Goal: Task Accomplishment & Management: Manage account settings

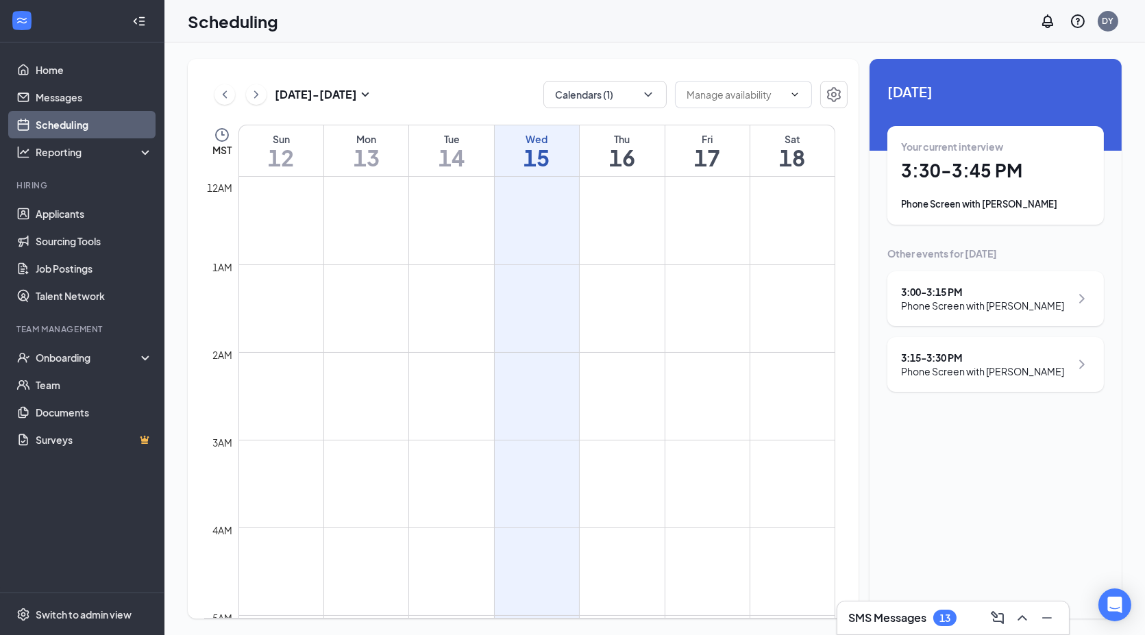
scroll to position [673, 0]
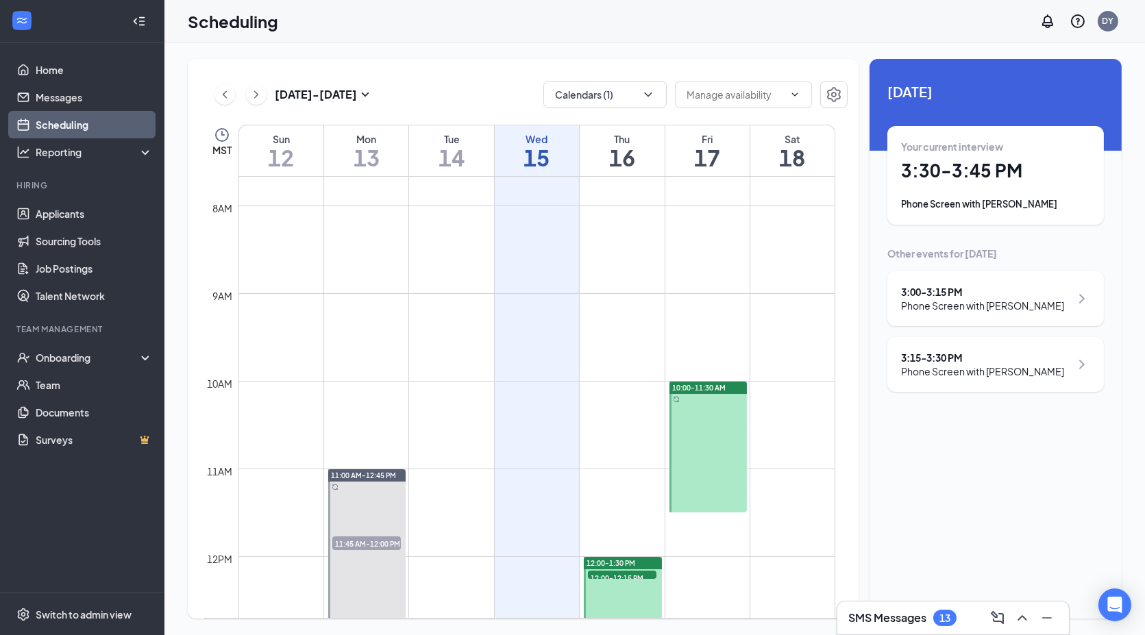
click at [979, 168] on h1 "3:30 - 3:45 PM" at bounding box center [995, 170] width 189 height 23
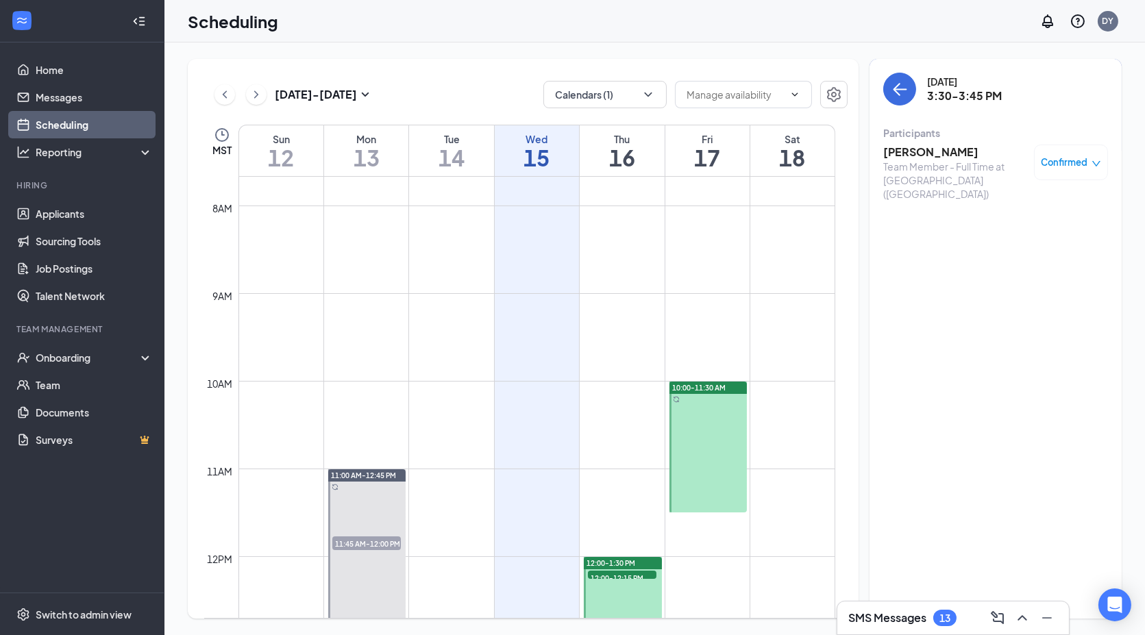
click at [929, 154] on h3 "[PERSON_NAME]" at bounding box center [956, 152] width 144 height 15
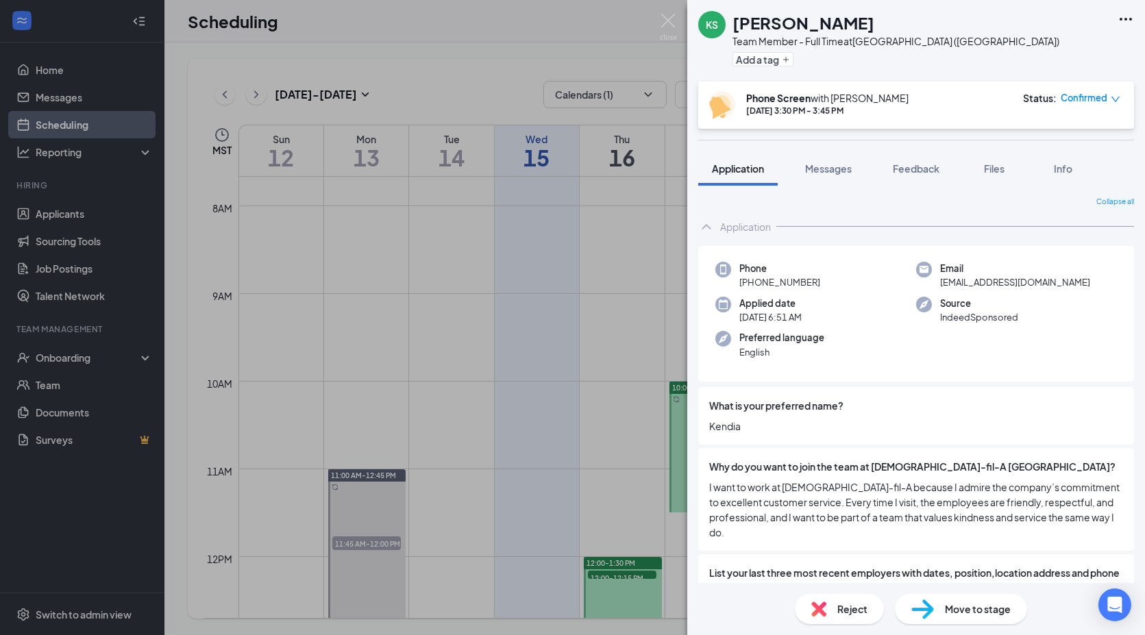
click at [846, 604] on span "Reject" at bounding box center [853, 609] width 30 height 15
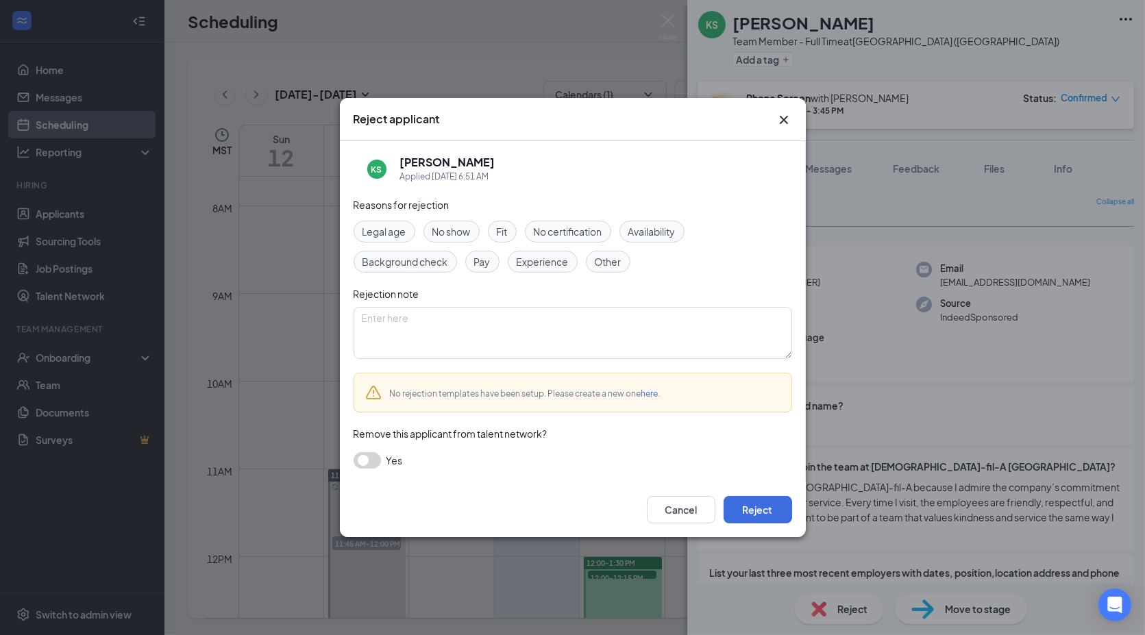
drag, startPoint x: 560, startPoint y: 261, endPoint x: 527, endPoint y: 245, distance: 36.5
click at [556, 259] on span "Experience" at bounding box center [543, 261] width 52 height 15
drag, startPoint x: 511, startPoint y: 228, endPoint x: 735, endPoint y: 430, distance: 300.9
click at [511, 228] on div "Fit" at bounding box center [502, 232] width 29 height 22
click at [773, 509] on button "Reject" at bounding box center [758, 509] width 69 height 27
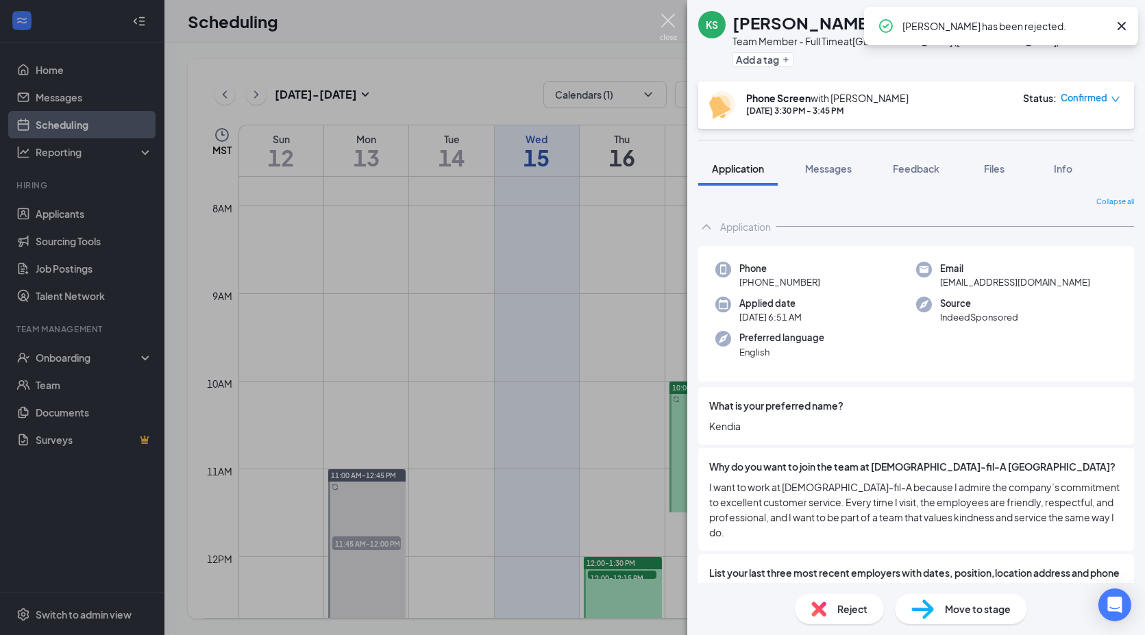
click at [668, 15] on img at bounding box center [668, 27] width 17 height 27
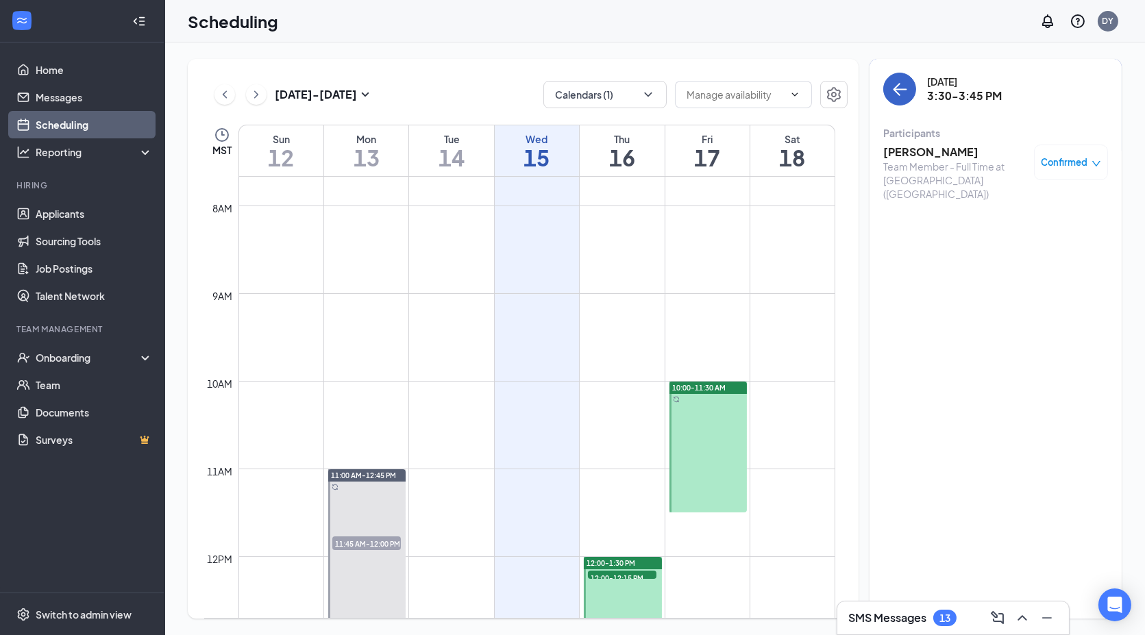
click at [912, 82] on button "back-button" at bounding box center [900, 89] width 33 height 33
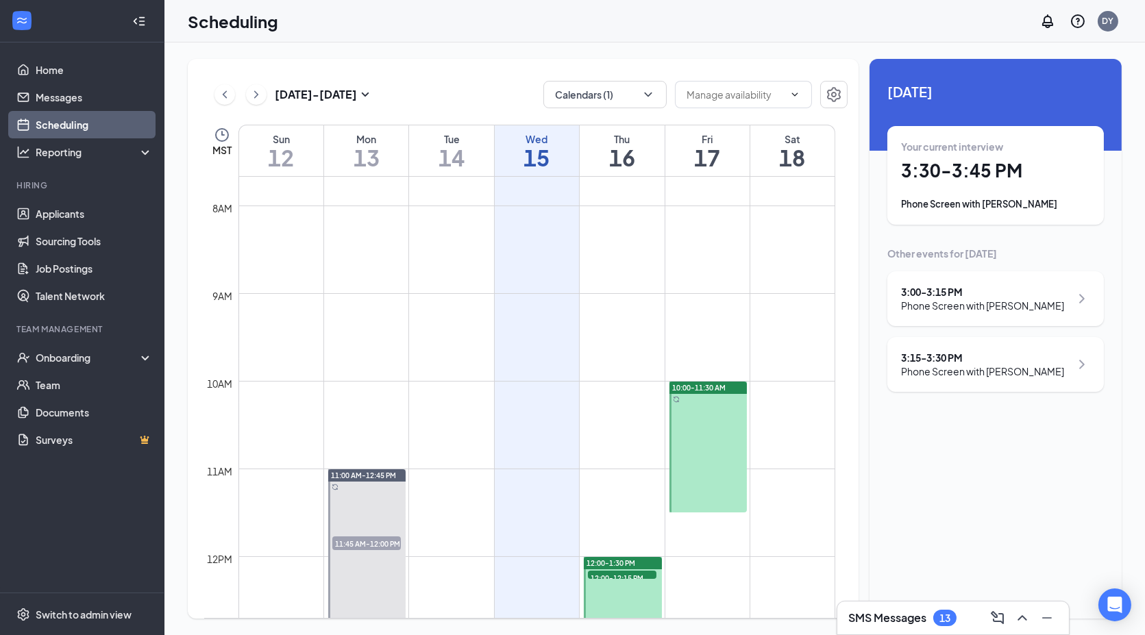
click at [955, 297] on div "3:00 - 3:15 PM" at bounding box center [982, 292] width 163 height 14
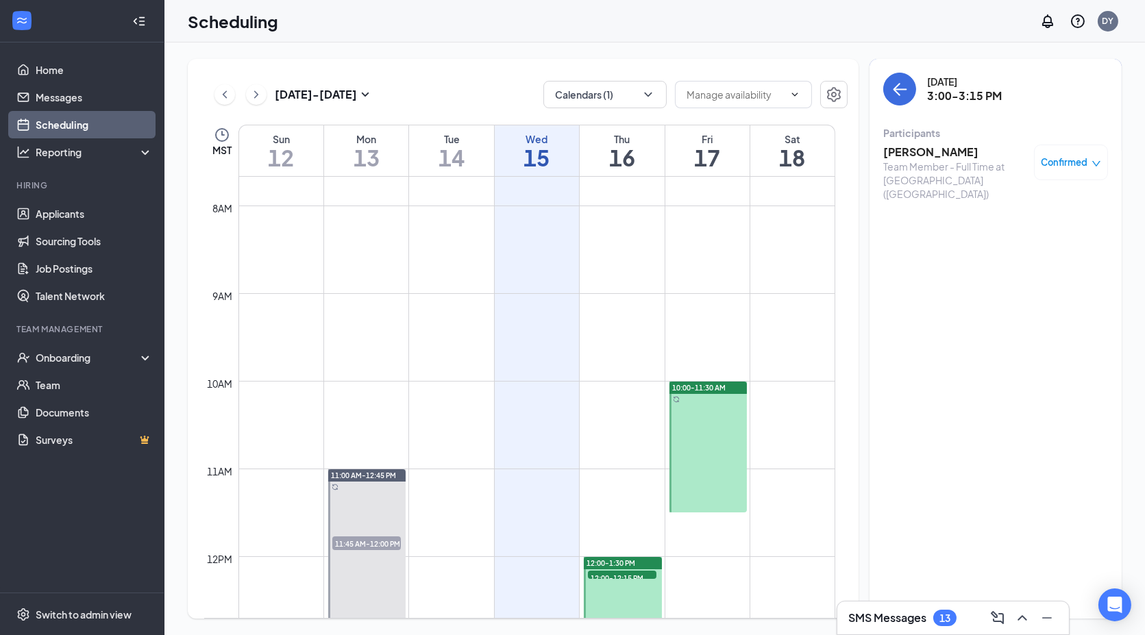
click at [926, 151] on h3 "[PERSON_NAME]" at bounding box center [956, 152] width 144 height 15
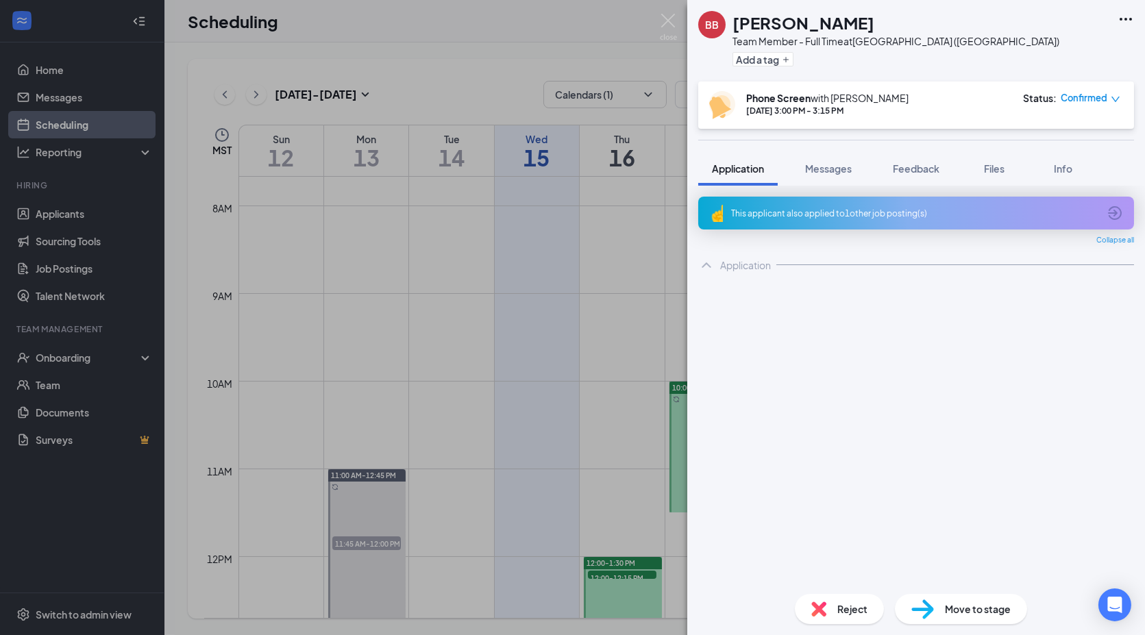
click at [964, 608] on span "Move to stage" at bounding box center [978, 609] width 66 height 15
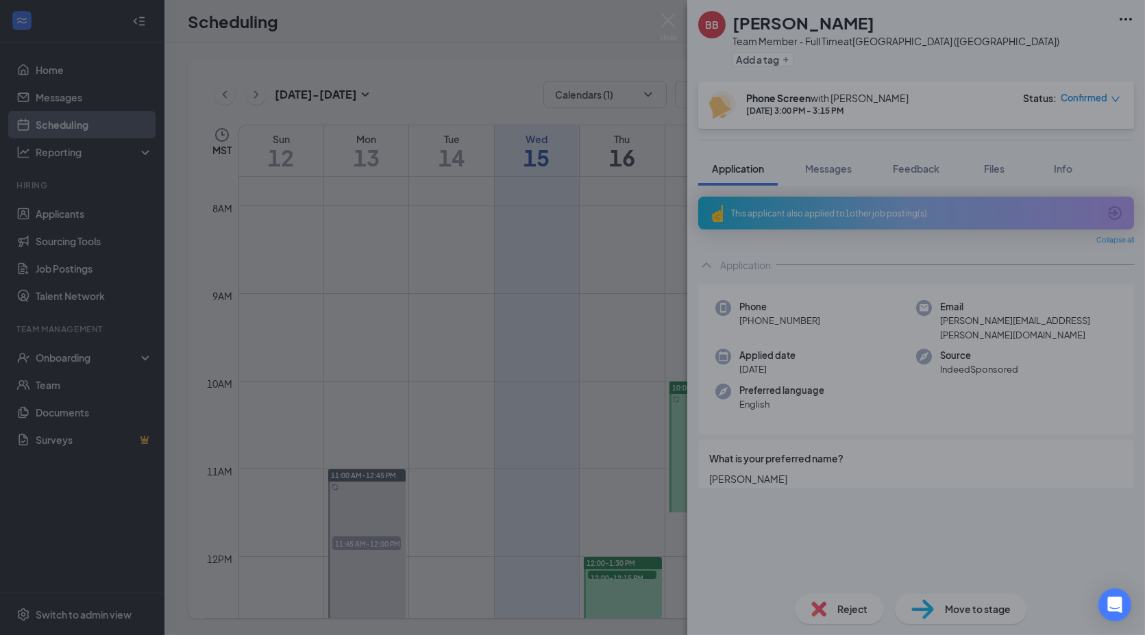
type input "Onsite Interview (next stage)"
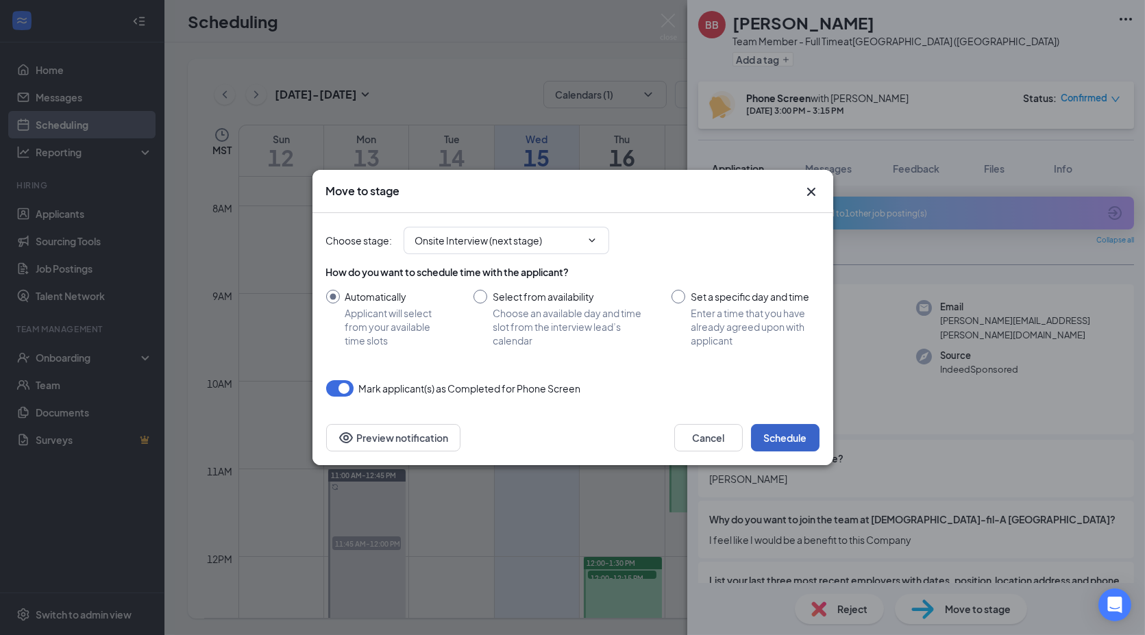
click at [794, 439] on button "Schedule" at bounding box center [785, 437] width 69 height 27
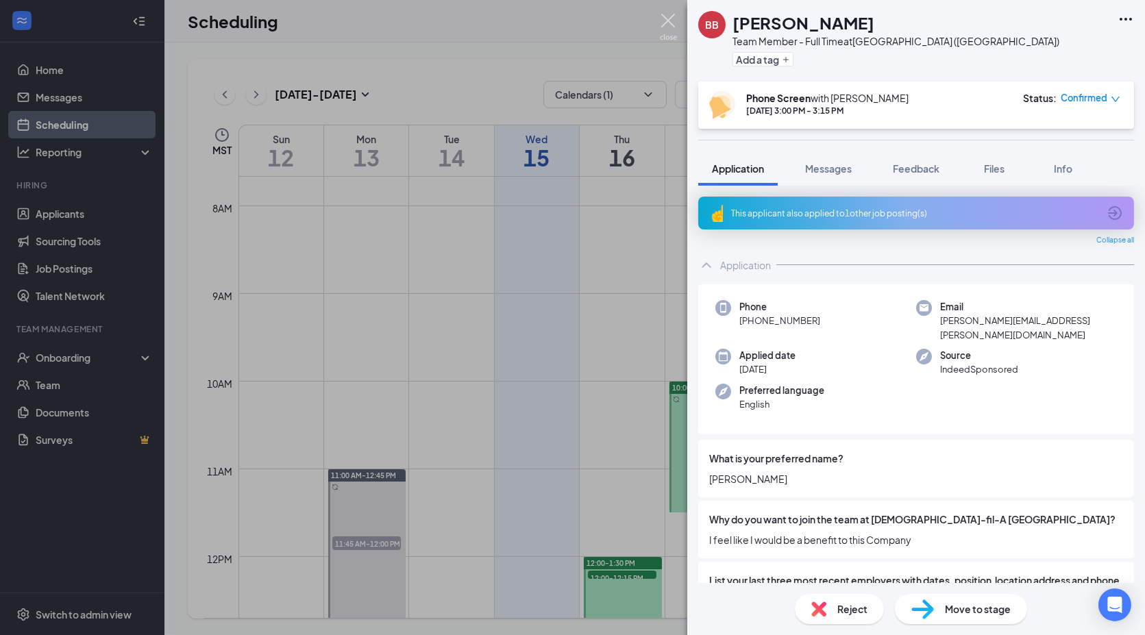
click at [665, 19] on img at bounding box center [668, 27] width 17 height 27
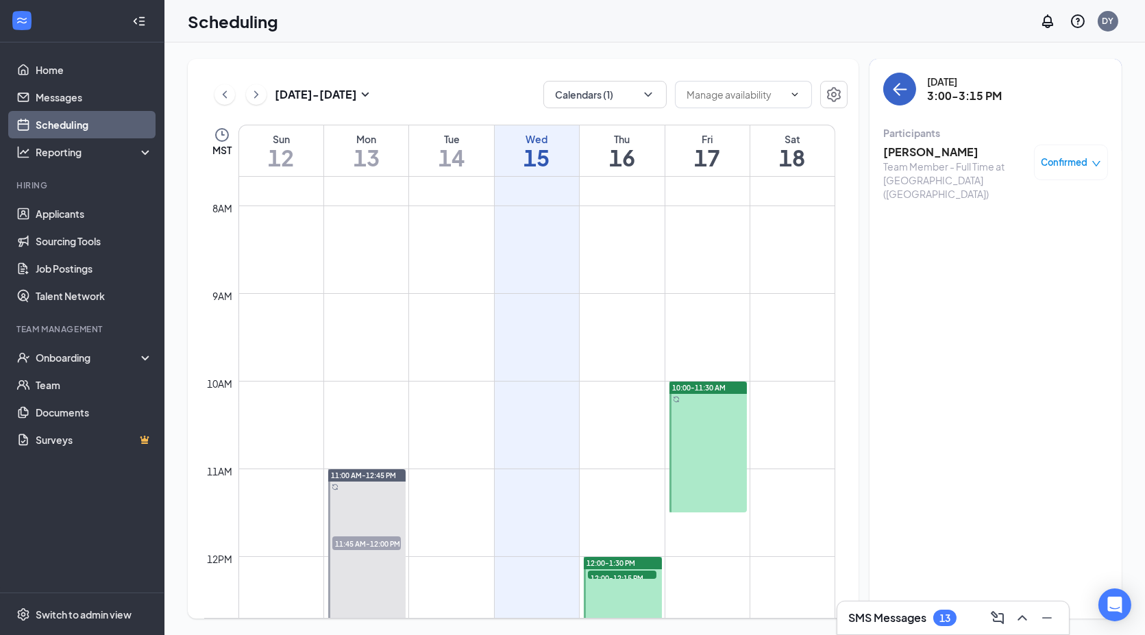
click at [892, 92] on icon "ArrowLeft" at bounding box center [900, 89] width 16 height 16
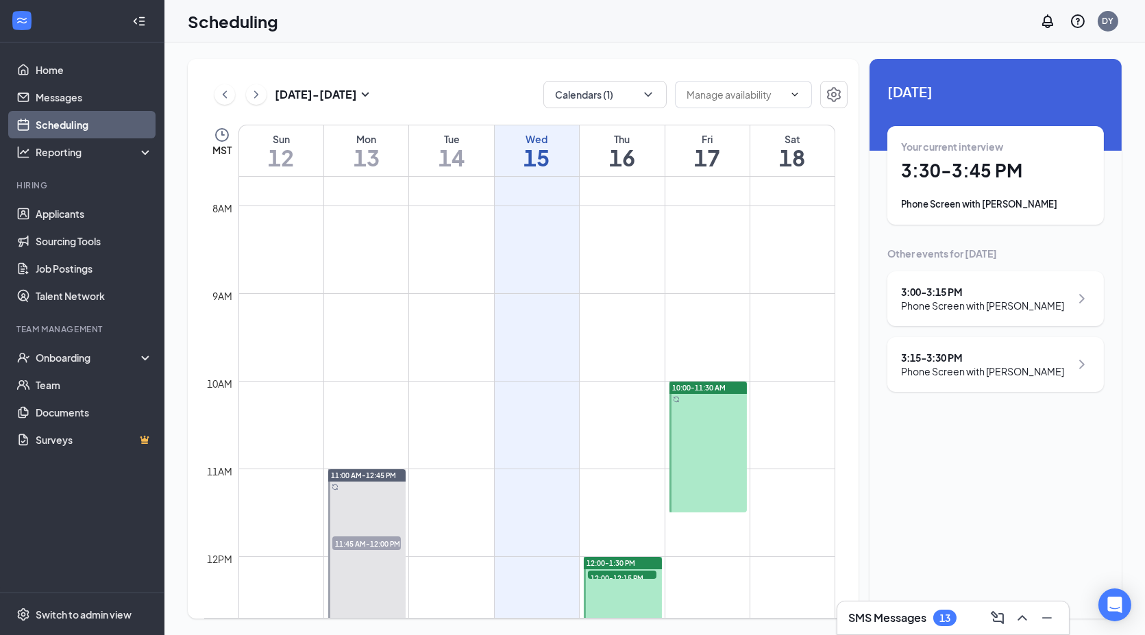
click at [995, 372] on div "Phone Screen with [PERSON_NAME]" at bounding box center [982, 372] width 163 height 14
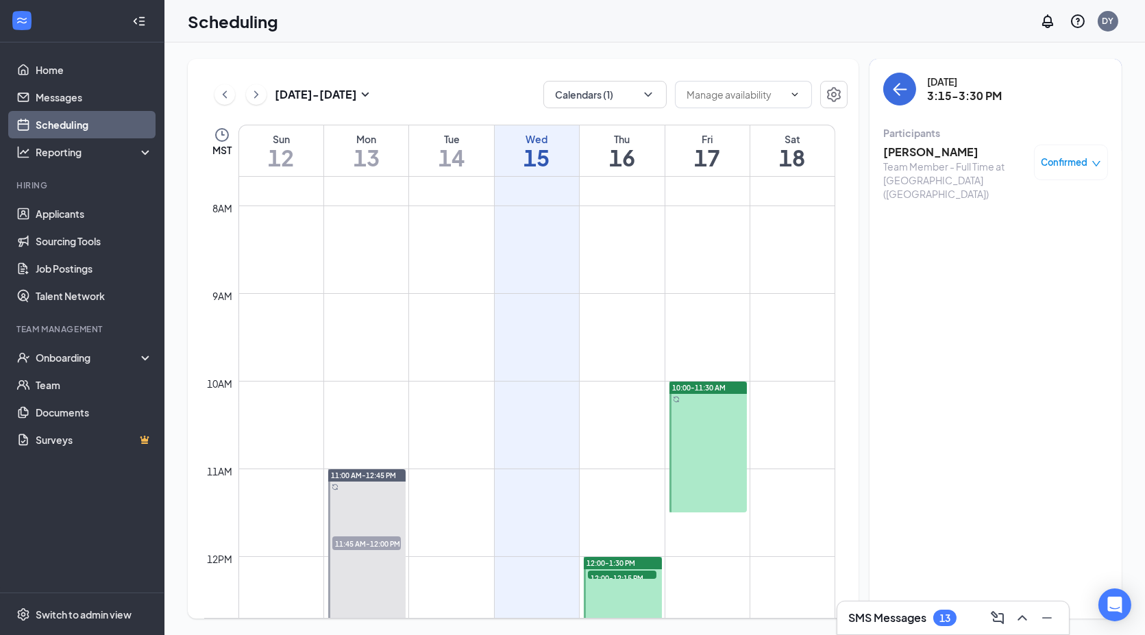
click at [951, 152] on h3 "[PERSON_NAME]" at bounding box center [956, 152] width 144 height 15
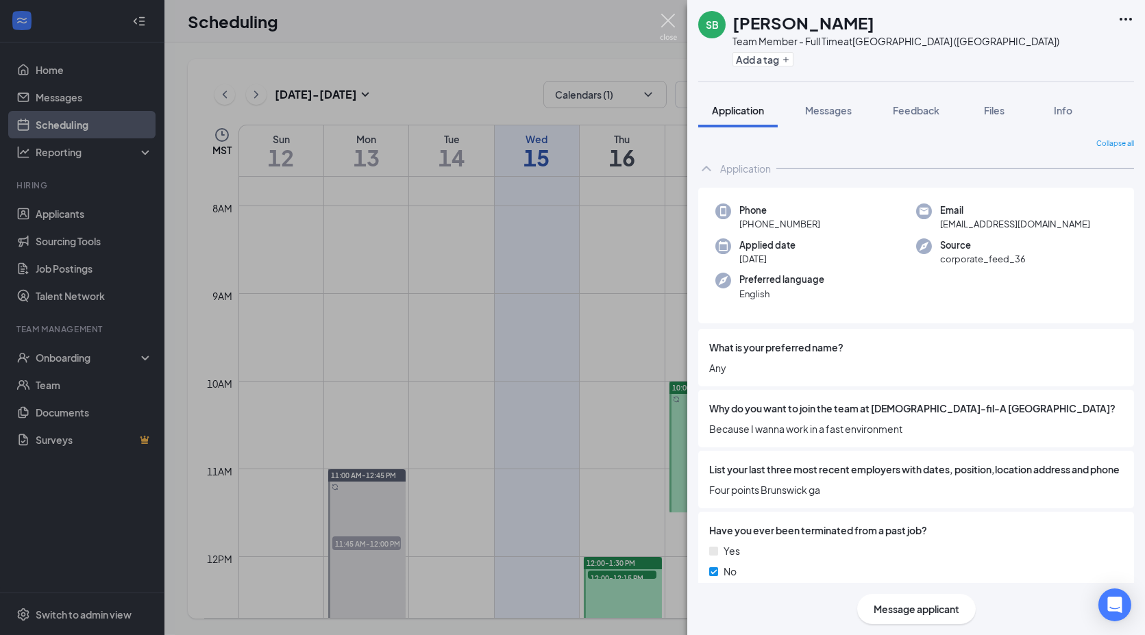
click at [670, 19] on img at bounding box center [668, 27] width 17 height 27
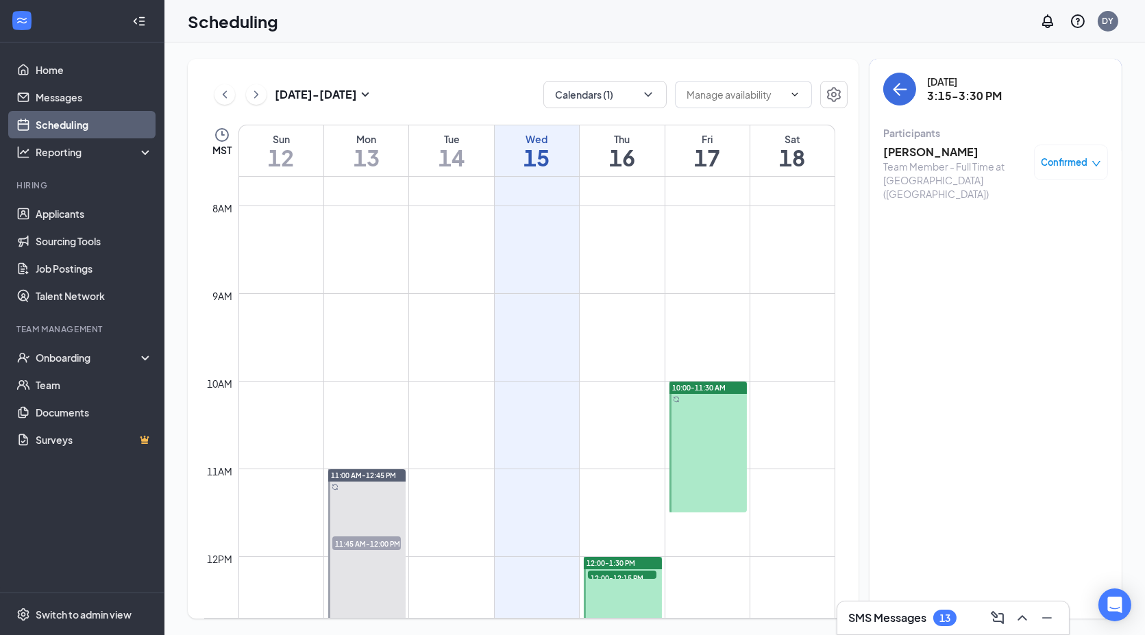
click at [921, 149] on h3 "[PERSON_NAME]" at bounding box center [956, 152] width 144 height 15
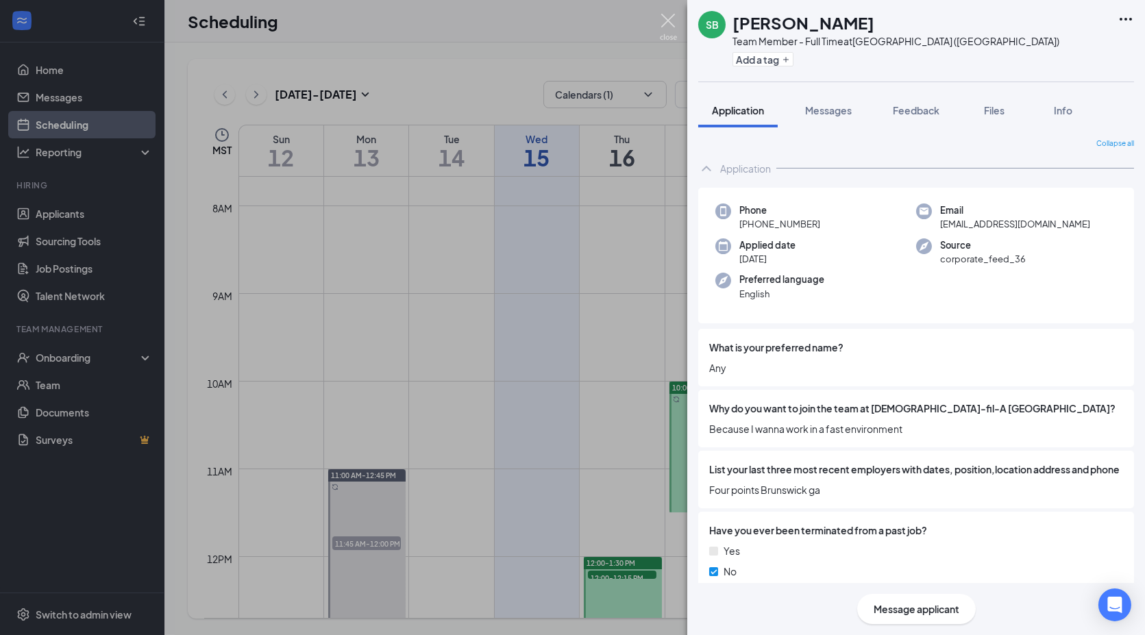
click at [666, 14] on img at bounding box center [668, 27] width 17 height 27
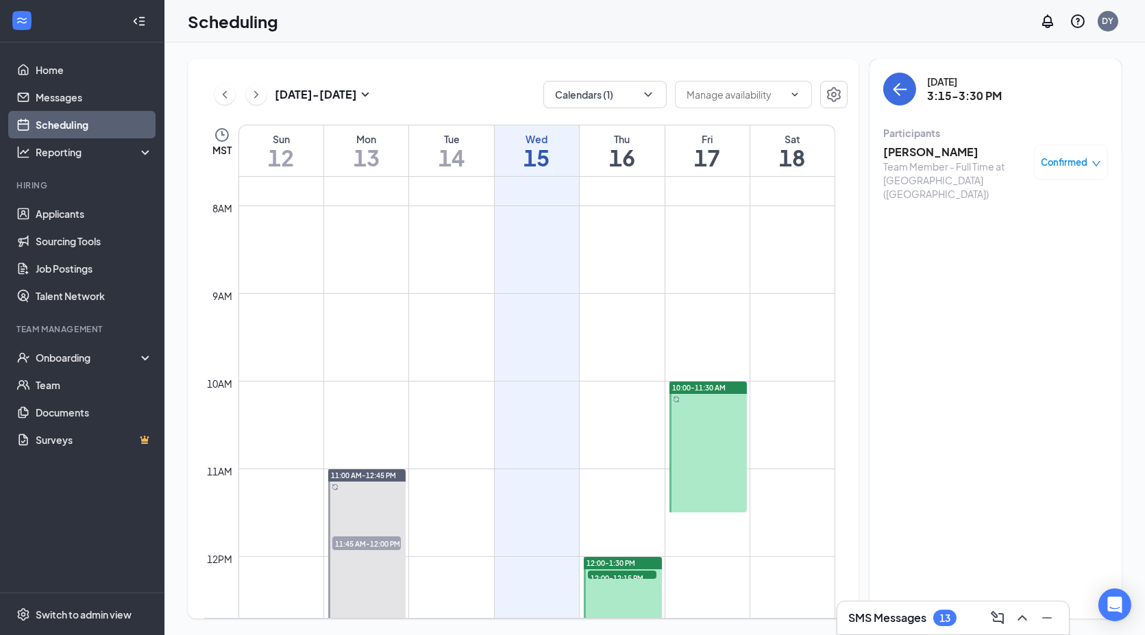
click at [1090, 162] on div "Confirmed" at bounding box center [1072, 163] width 60 height 14
click at [1030, 272] on span "Mark as no-show" at bounding box center [1019, 279] width 94 height 15
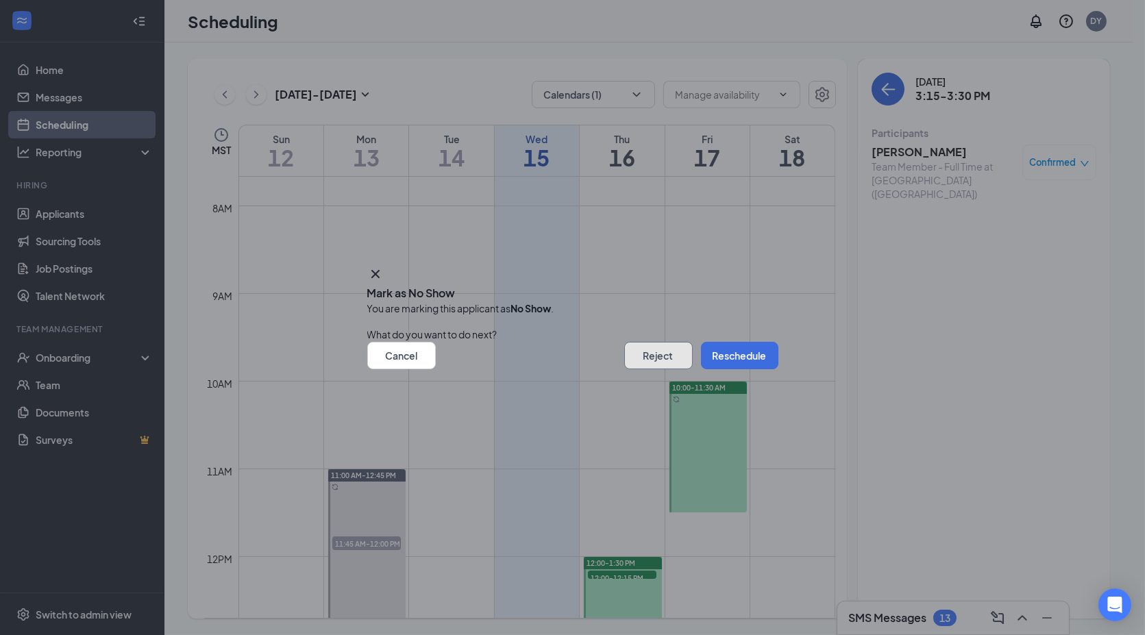
click at [624, 354] on button "Reject" at bounding box center [658, 355] width 69 height 27
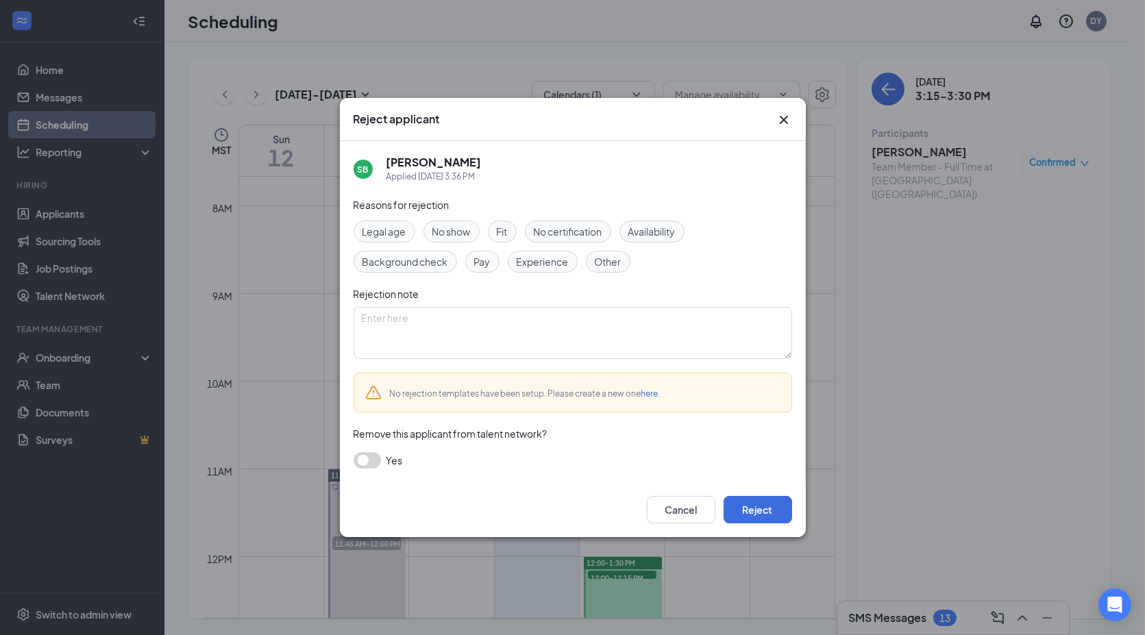
click at [438, 232] on span "No show" at bounding box center [452, 231] width 38 height 15
click at [777, 508] on button "Reject" at bounding box center [758, 509] width 69 height 27
